Goal: Task Accomplishment & Management: Complete application form

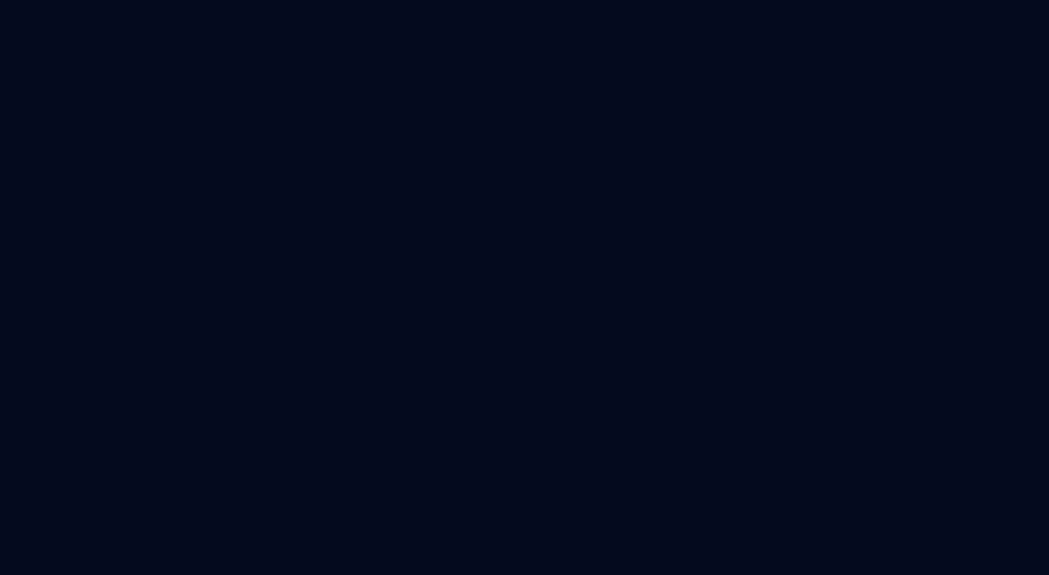
click at [1014, 146] on html "M Ontada YP Home Documentation Analytics Code automation Design system data Des…" at bounding box center [524, 287] width 1049 height 575
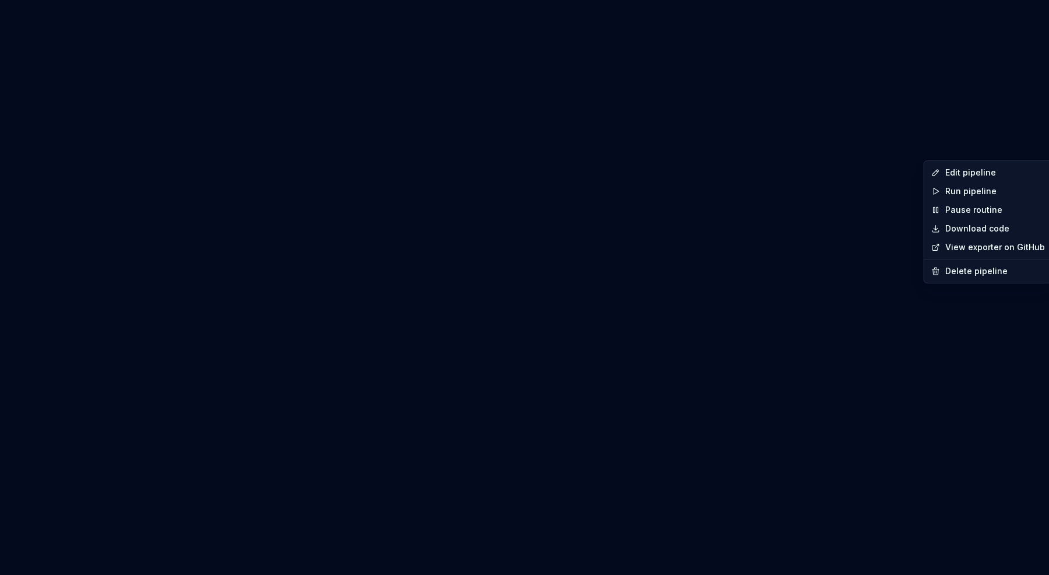
click at [993, 51] on html "M Ontada YP Home Documentation Analytics Code automation Design system data Des…" at bounding box center [524, 287] width 1049 height 575
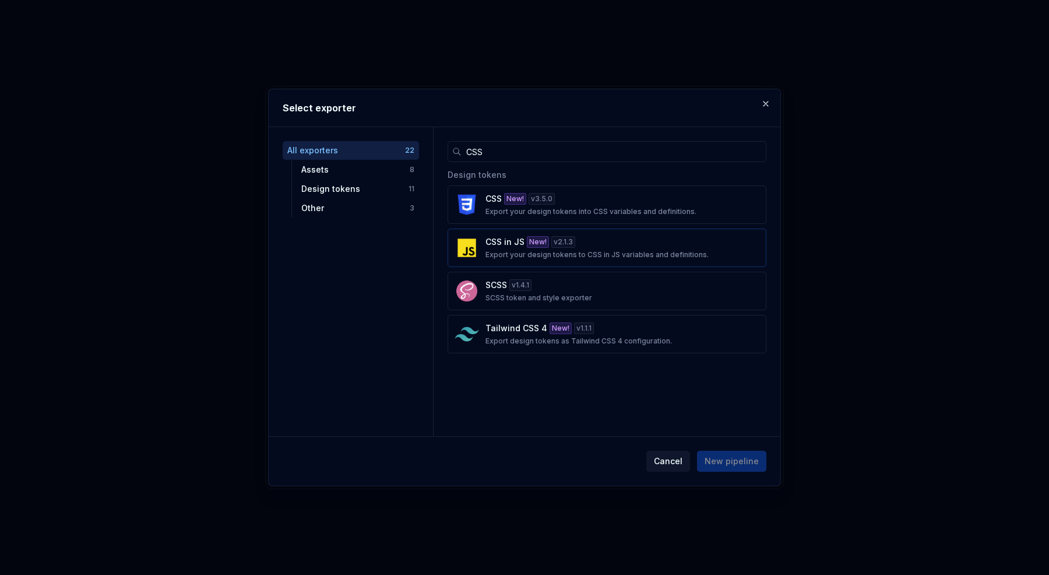
type input "CSS"
click at [552, 240] on div "v 2.1.3" at bounding box center [564, 242] width 24 height 12
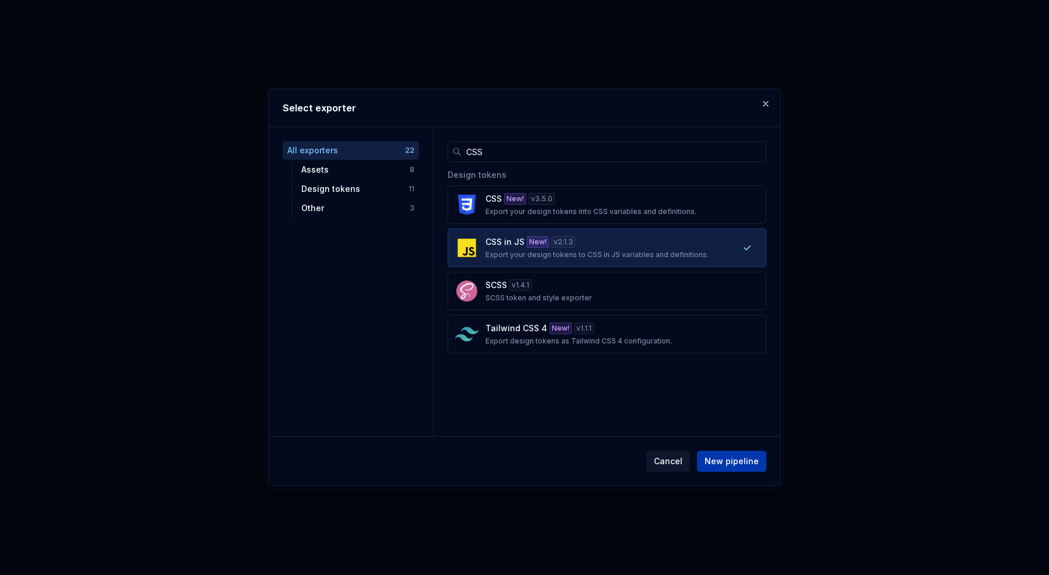
click at [731, 467] on button "New pipeline" at bounding box center [731, 461] width 69 height 21
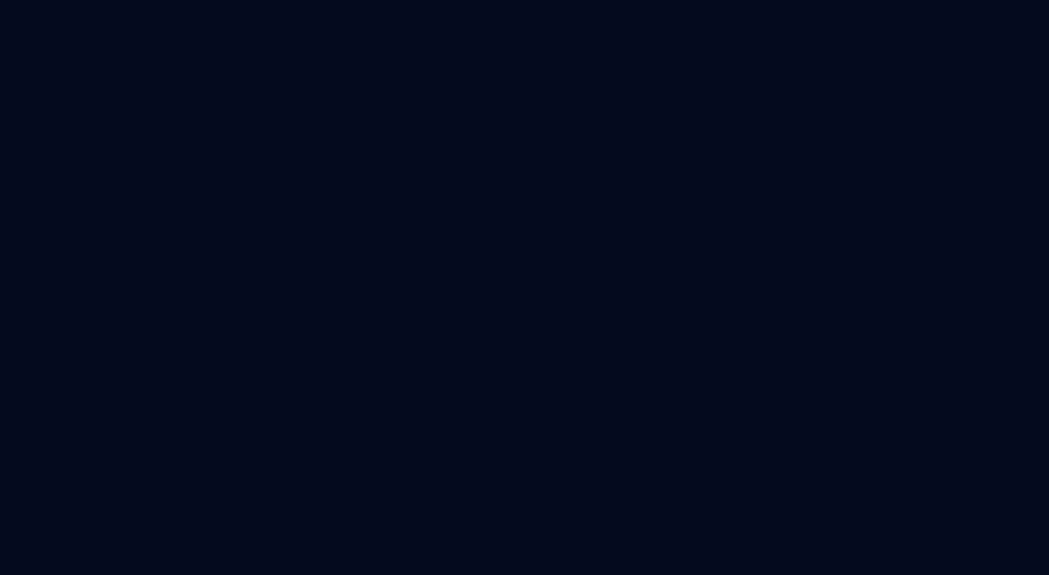
click at [58, 22] on html "M Ontada YP Home Documentation Analytics Code automation Design system data Des…" at bounding box center [524, 287] width 1049 height 575
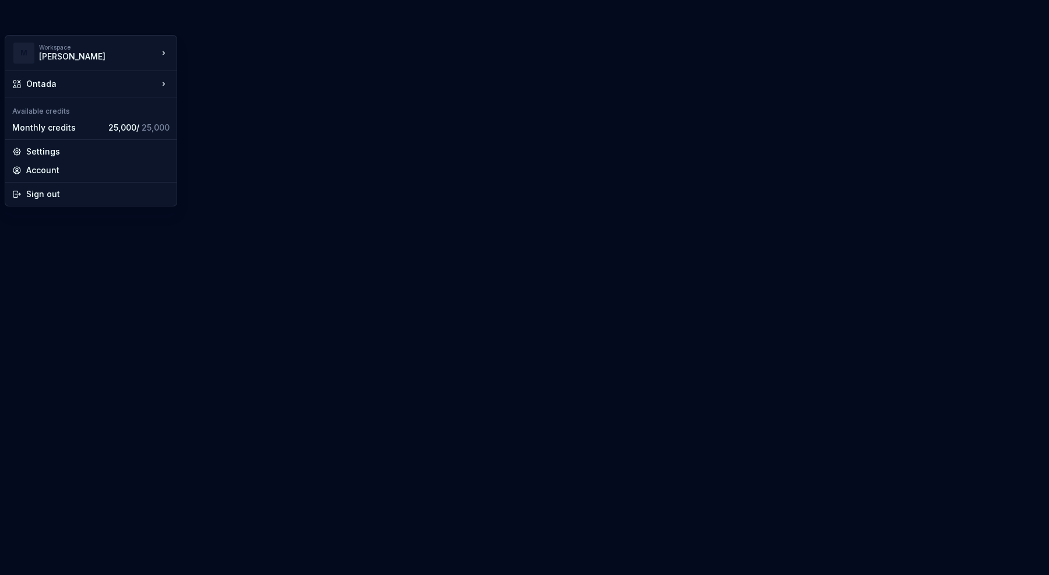
click at [192, 22] on html "M Ontada YP Home Documentation Analytics Code automation Design system data Des…" at bounding box center [524, 287] width 1049 height 575
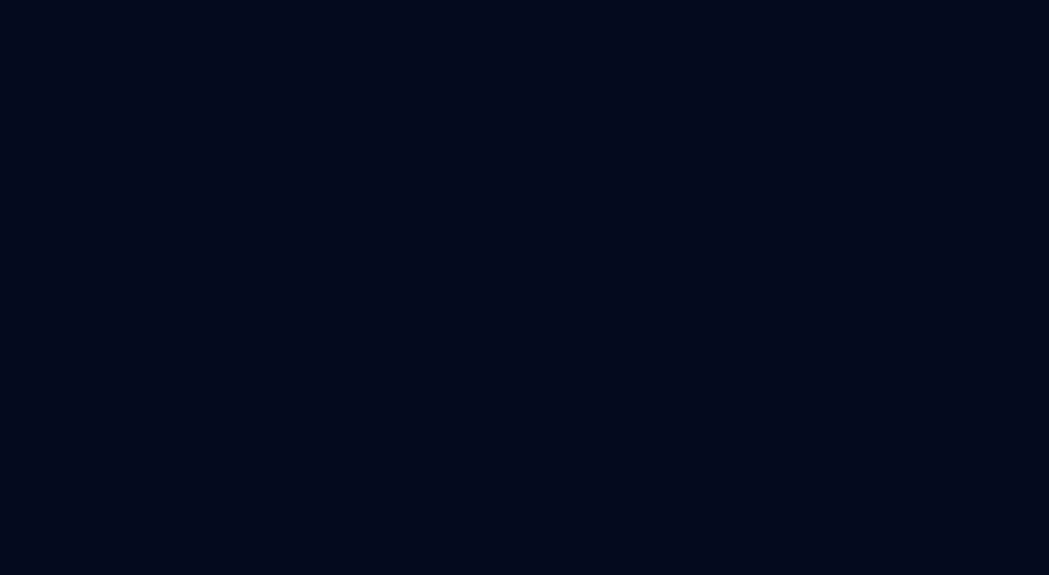
type textarea "*"
